Goal: Transaction & Acquisition: Subscribe to service/newsletter

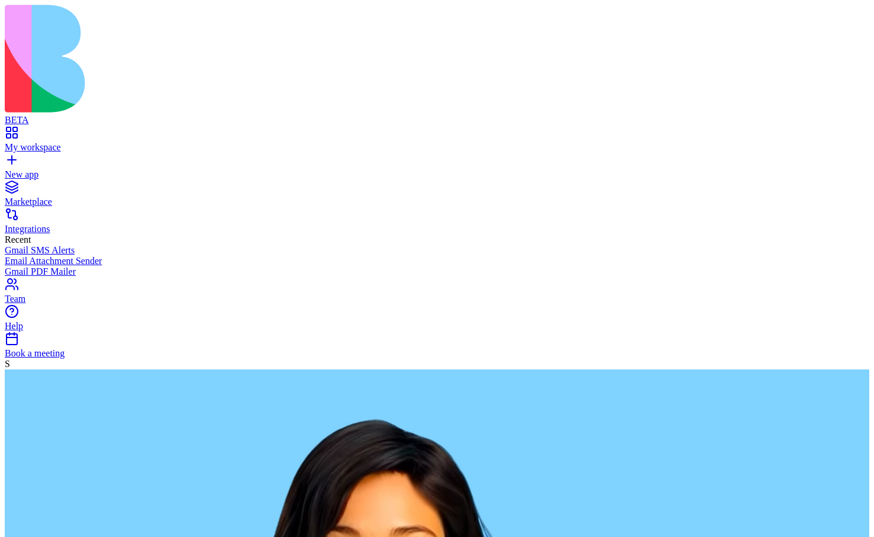
click at [16, 369] on div "S" at bounding box center [437, 364] width 865 height 11
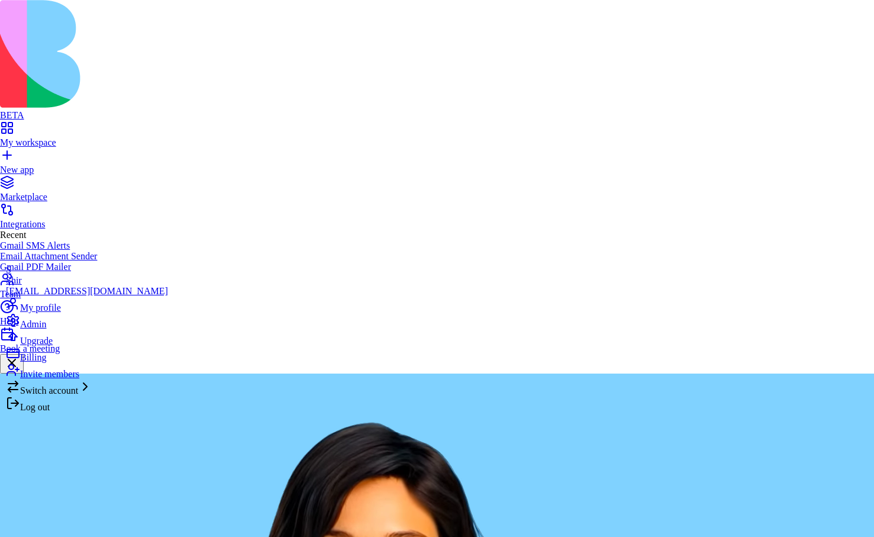
click at [43, 346] on span "Upgrade" at bounding box center [36, 341] width 33 height 10
